Goal: Obtain resource: Obtain resource

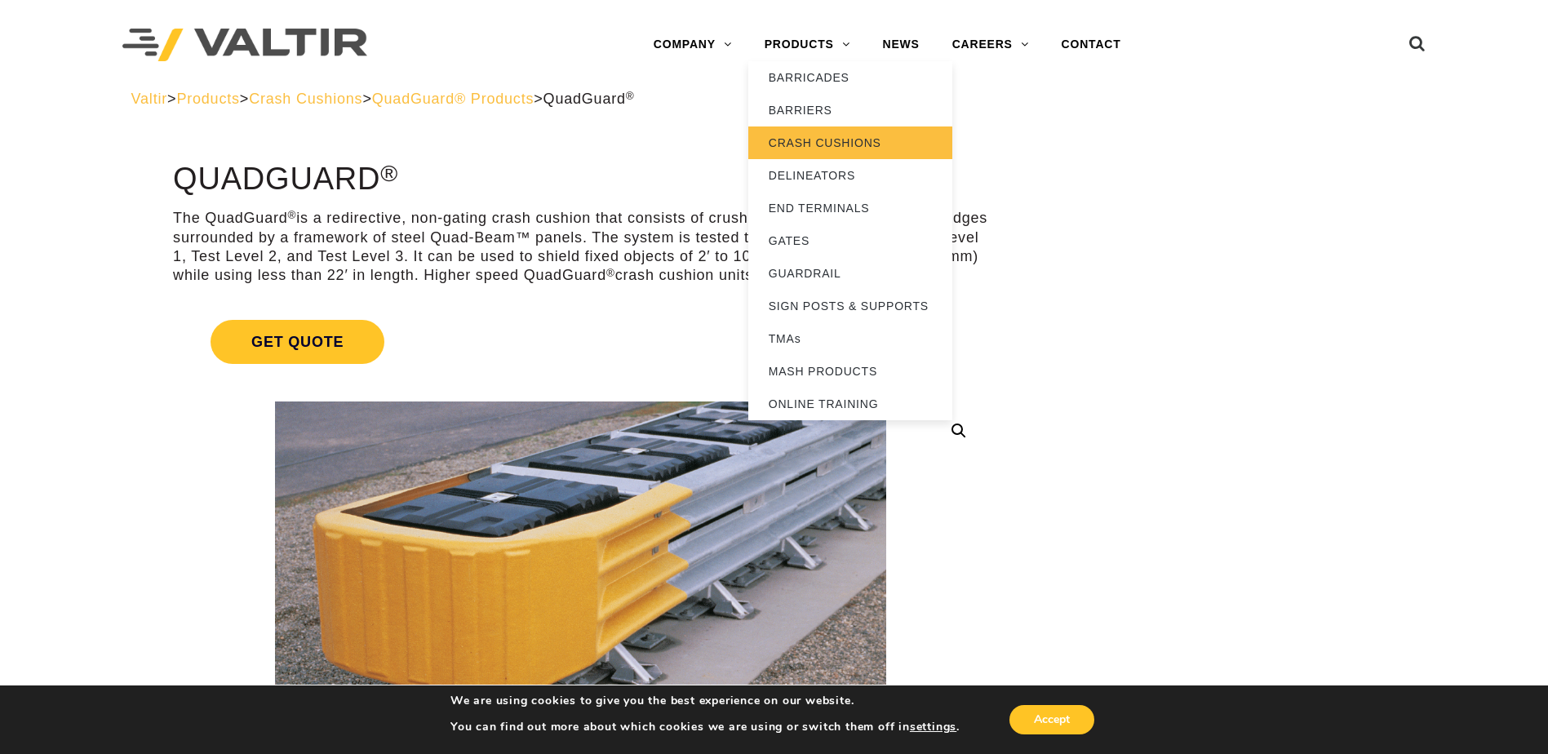
click at [825, 135] on link "CRASH CUSHIONS" at bounding box center [850, 143] width 204 height 33
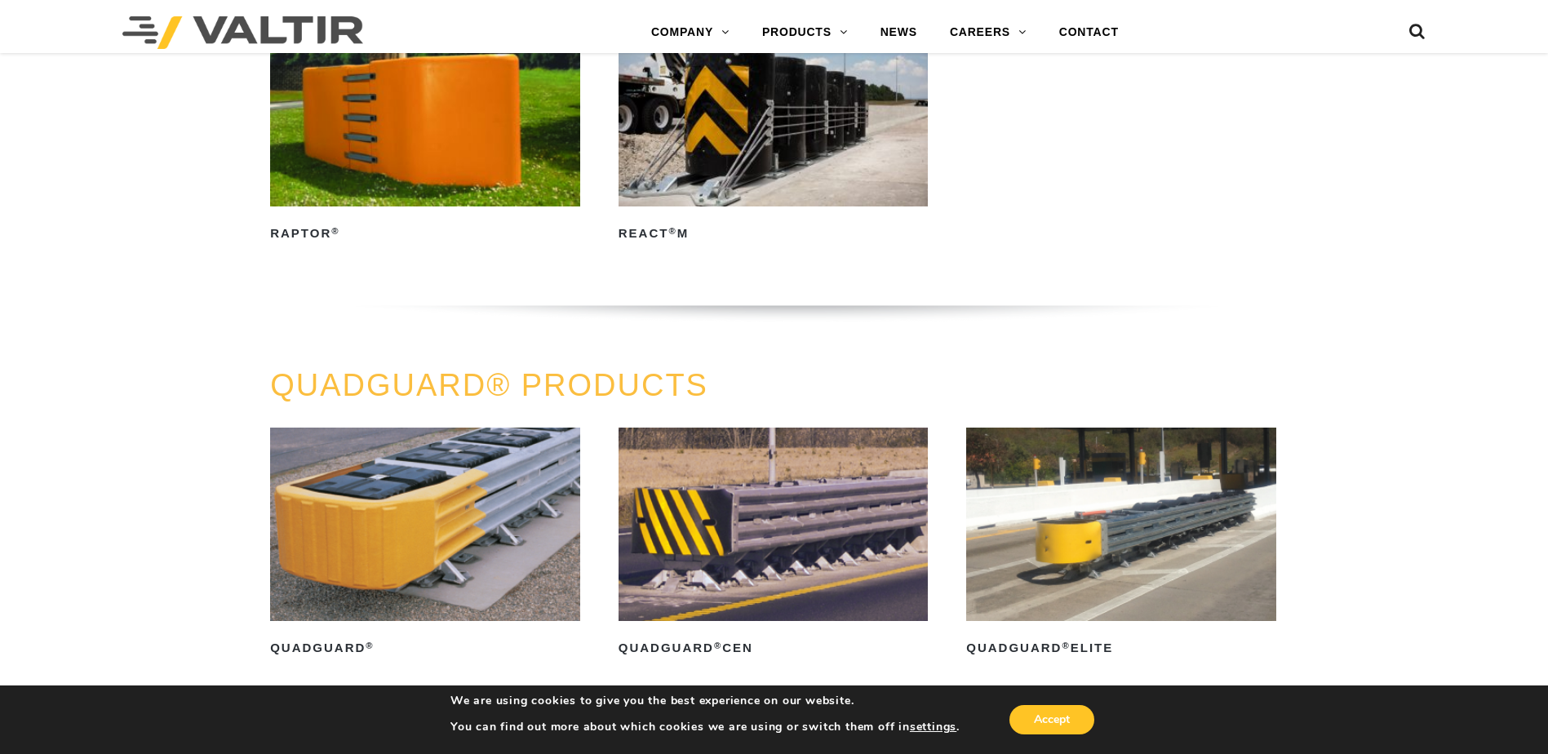
scroll to position [816, 0]
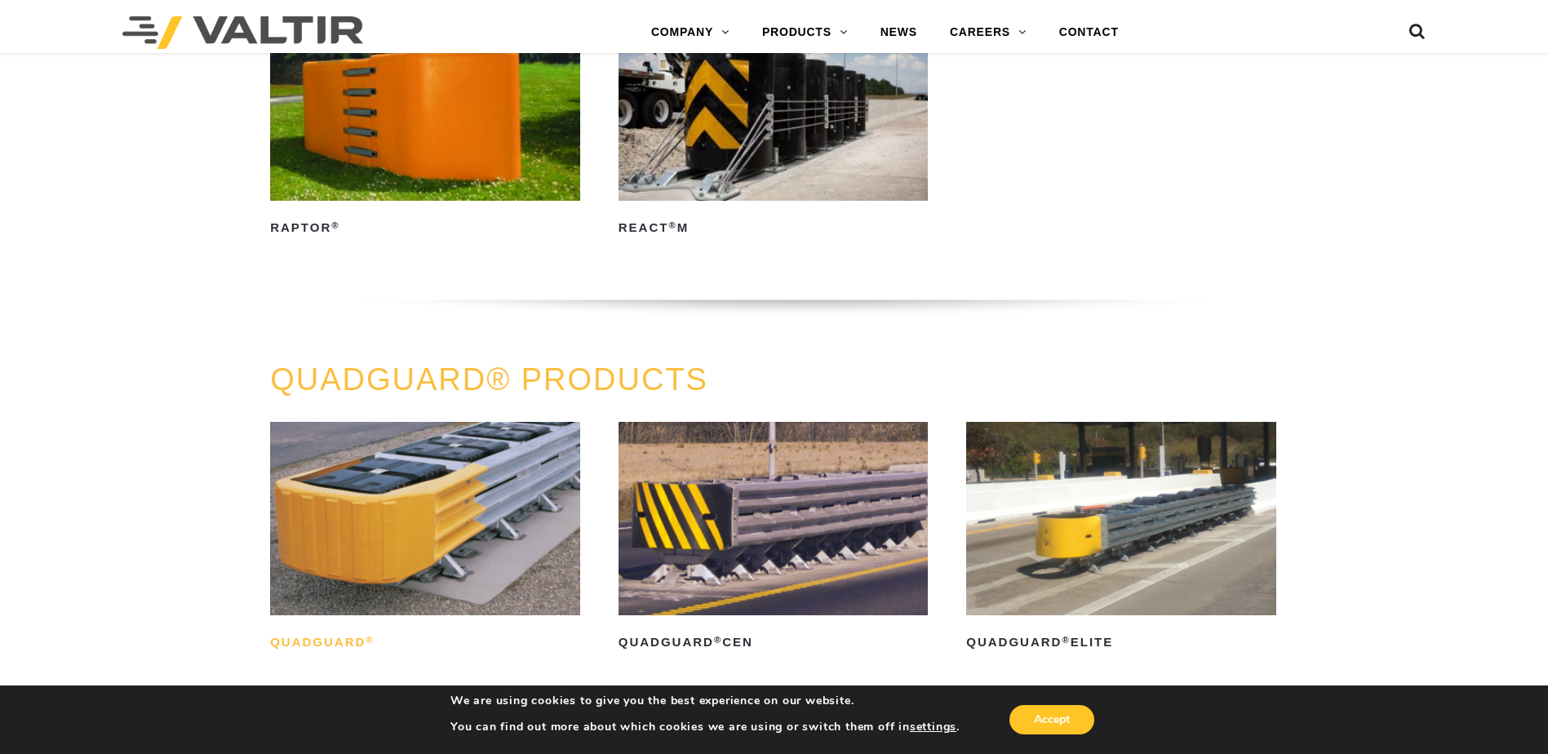
click at [313, 642] on h2 "QuadGuard ®" at bounding box center [425, 643] width 310 height 26
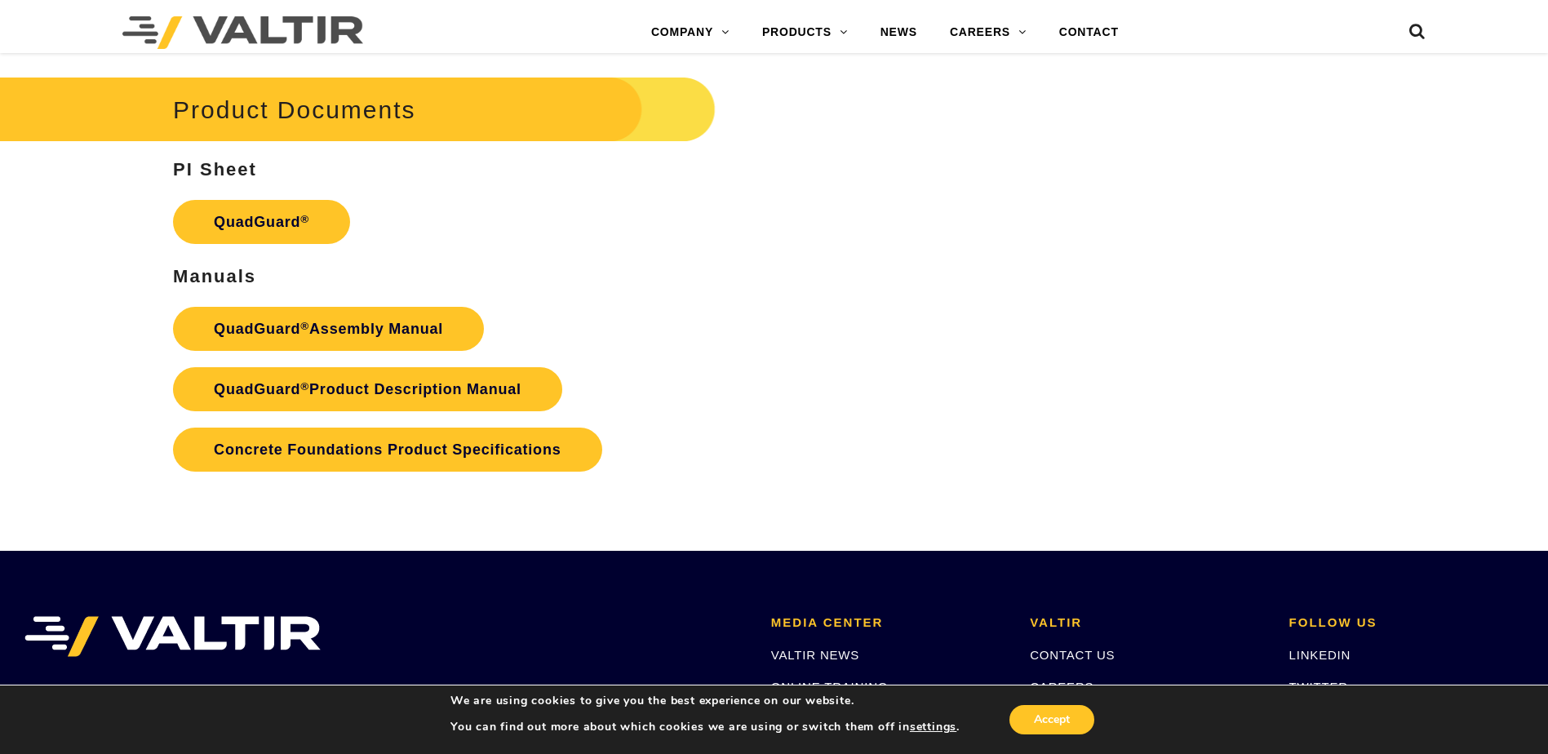
scroll to position [3319, 0]
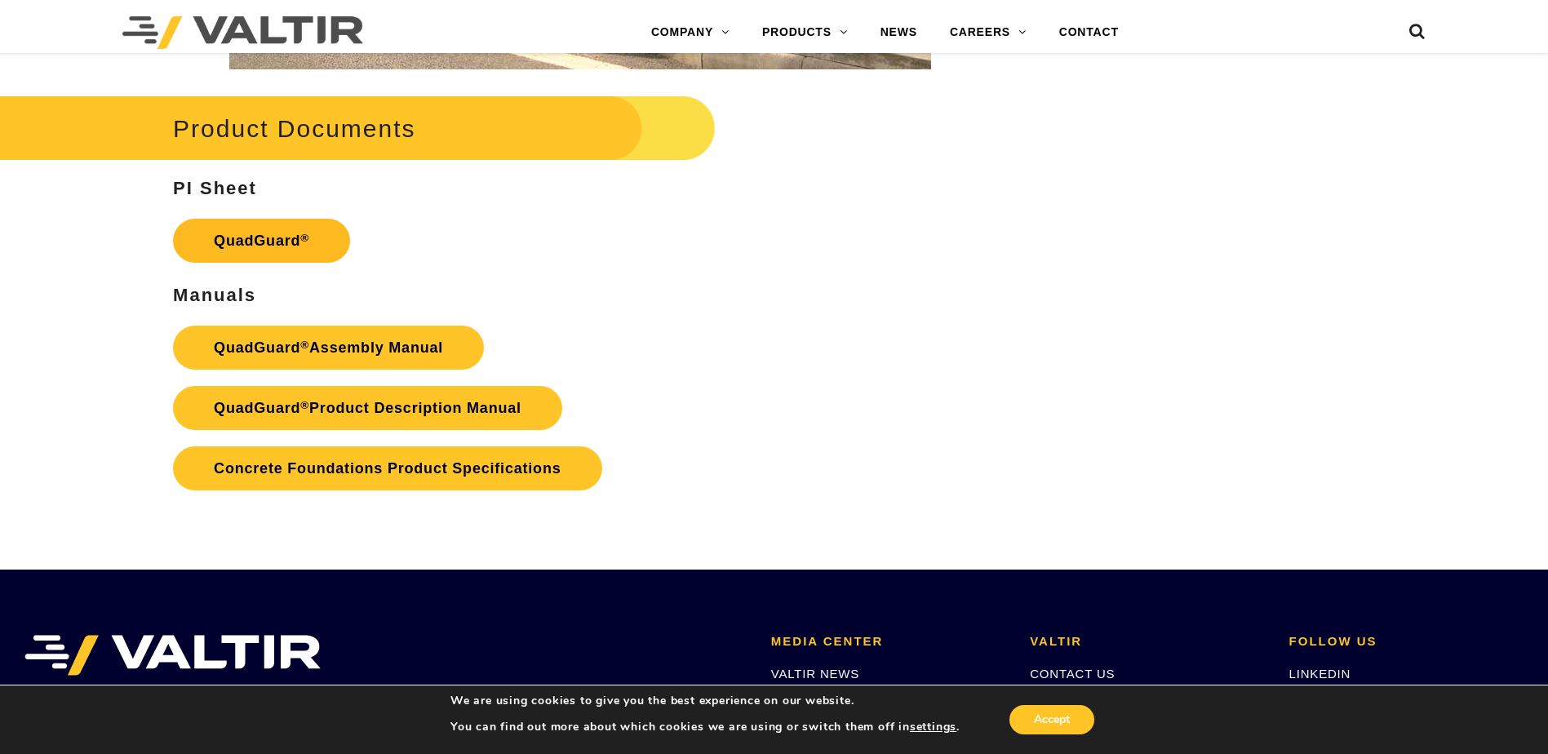
click at [246, 243] on link "QuadGuard ®" at bounding box center [261, 241] width 177 height 44
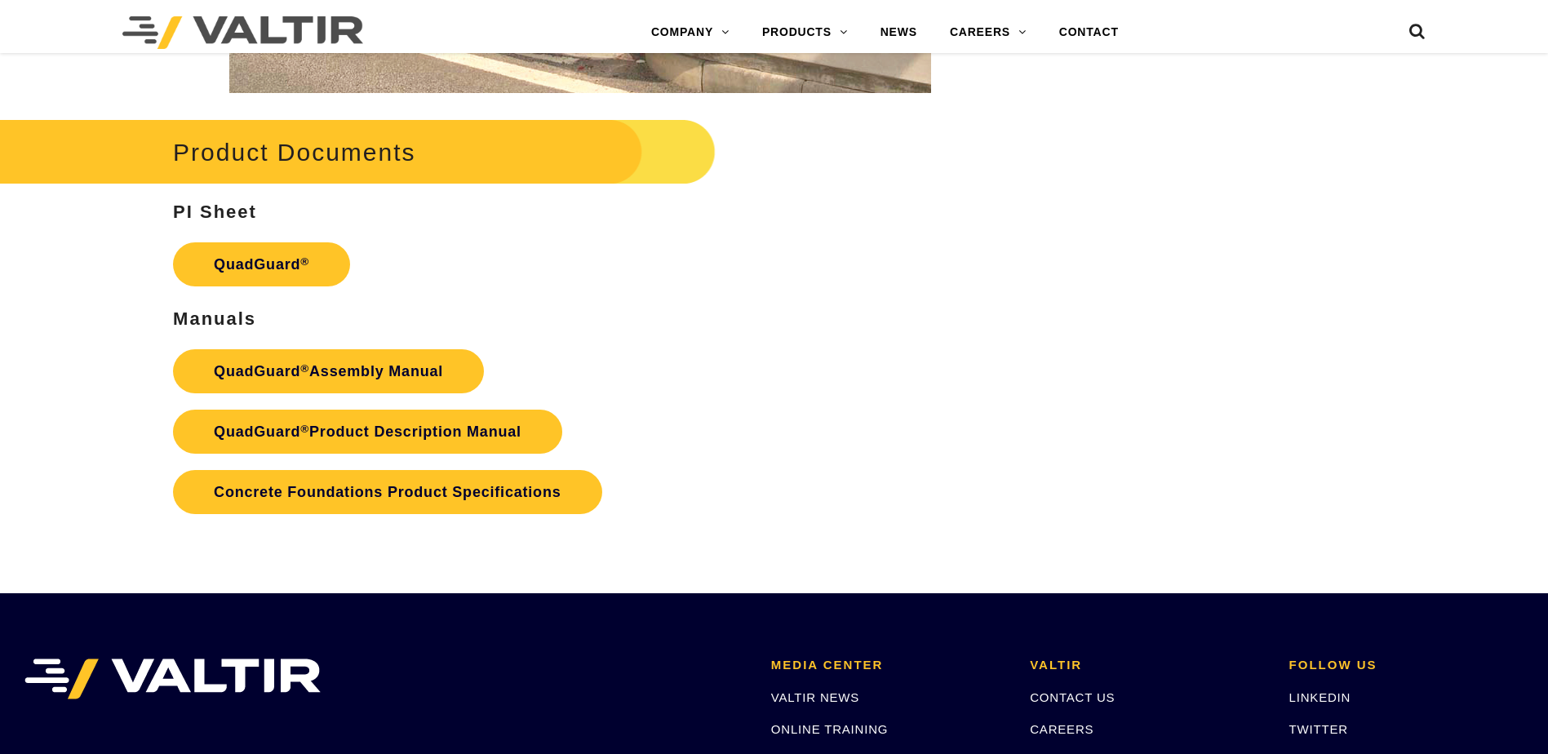
scroll to position [3319, 0]
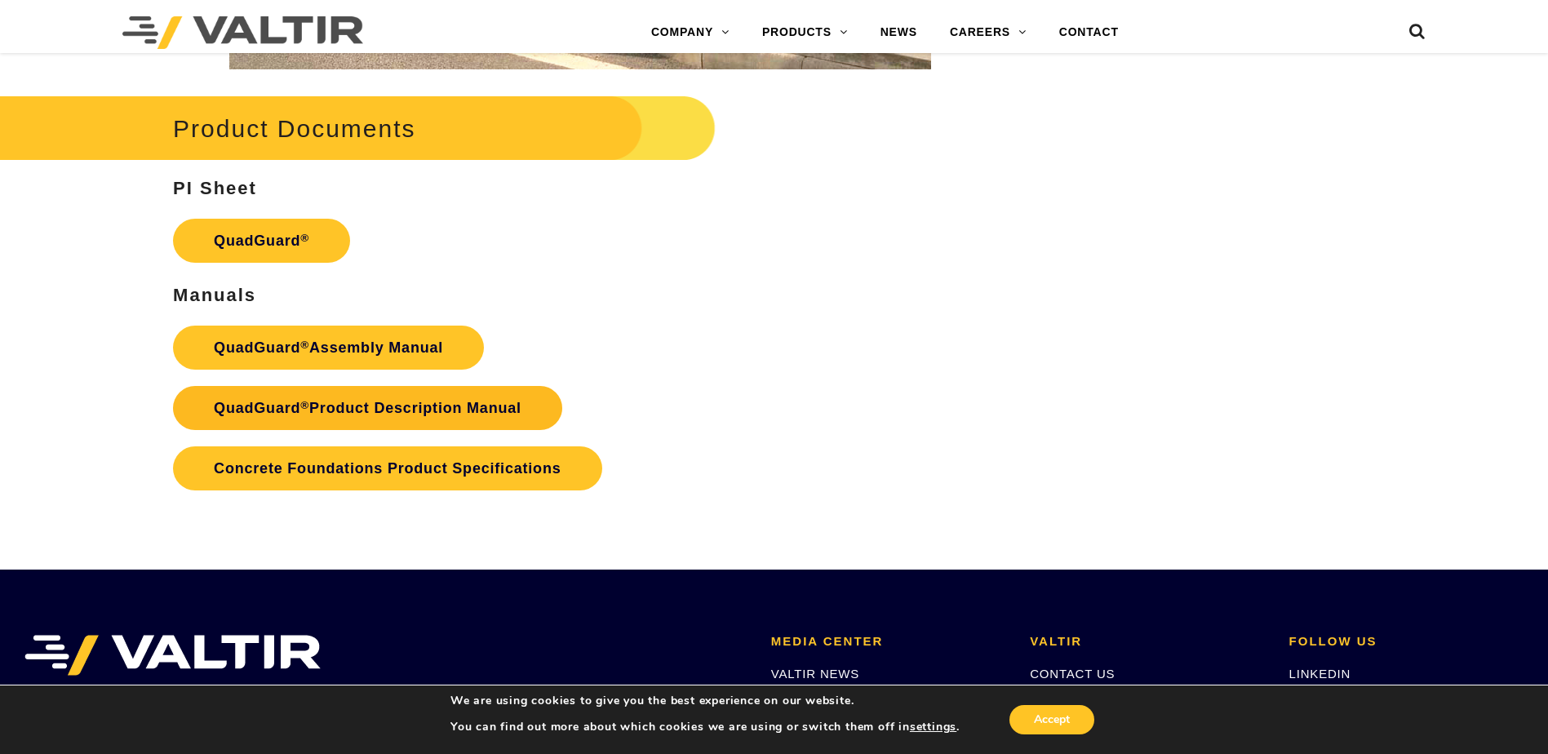
click at [339, 409] on link "QuadGuard ® Product Description Manual" at bounding box center [367, 408] width 389 height 44
